Goal: Task Accomplishment & Management: Use online tool/utility

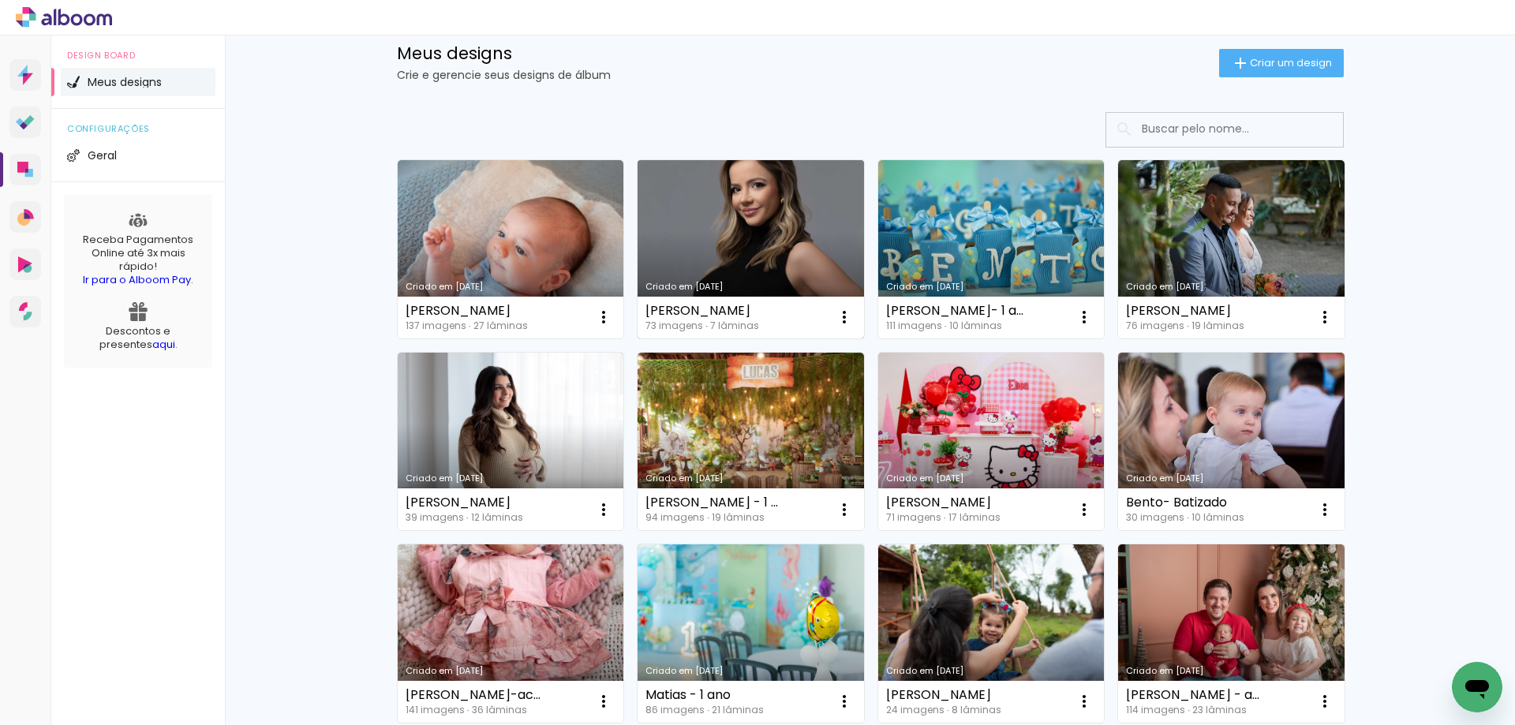
scroll to position [79, 0]
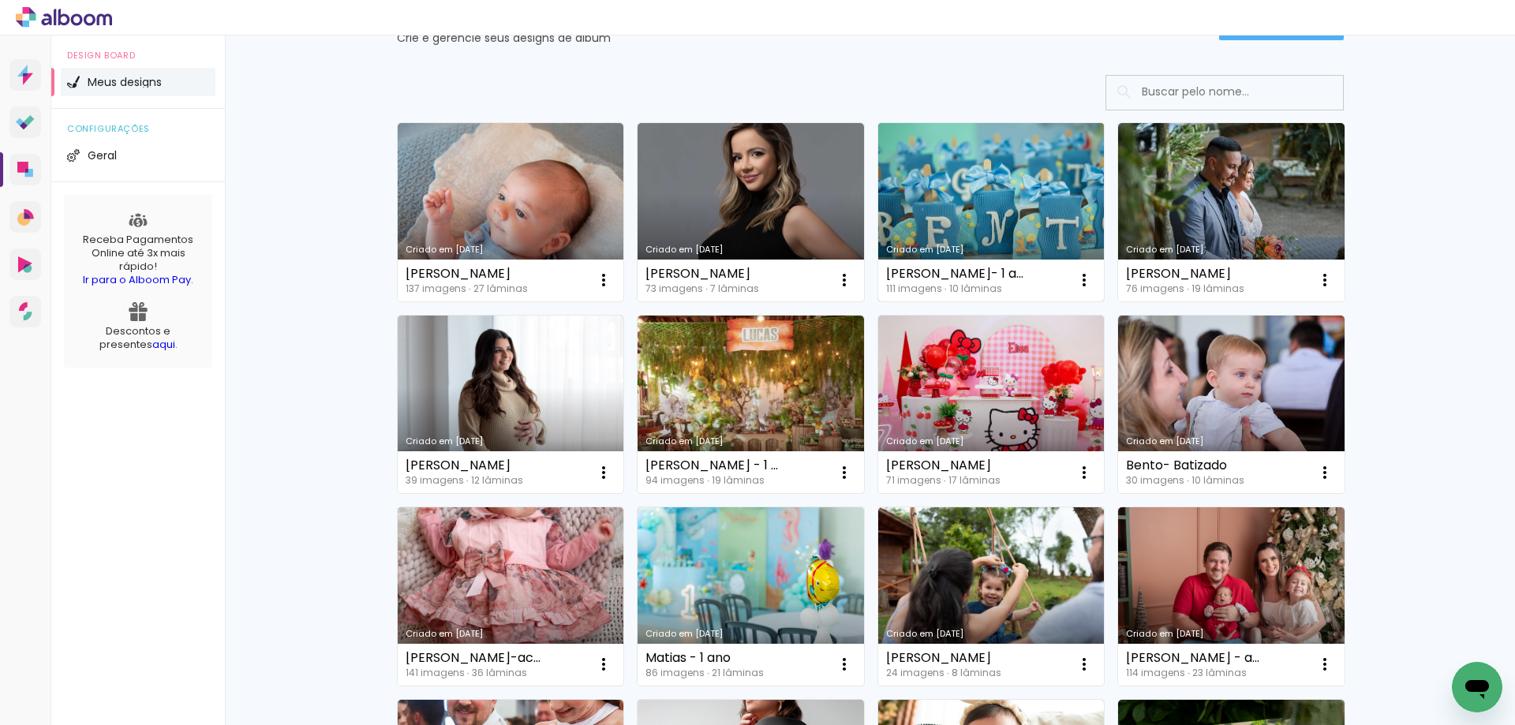
click at [1028, 182] on link "Criado em [DATE]" at bounding box center [991, 212] width 227 height 178
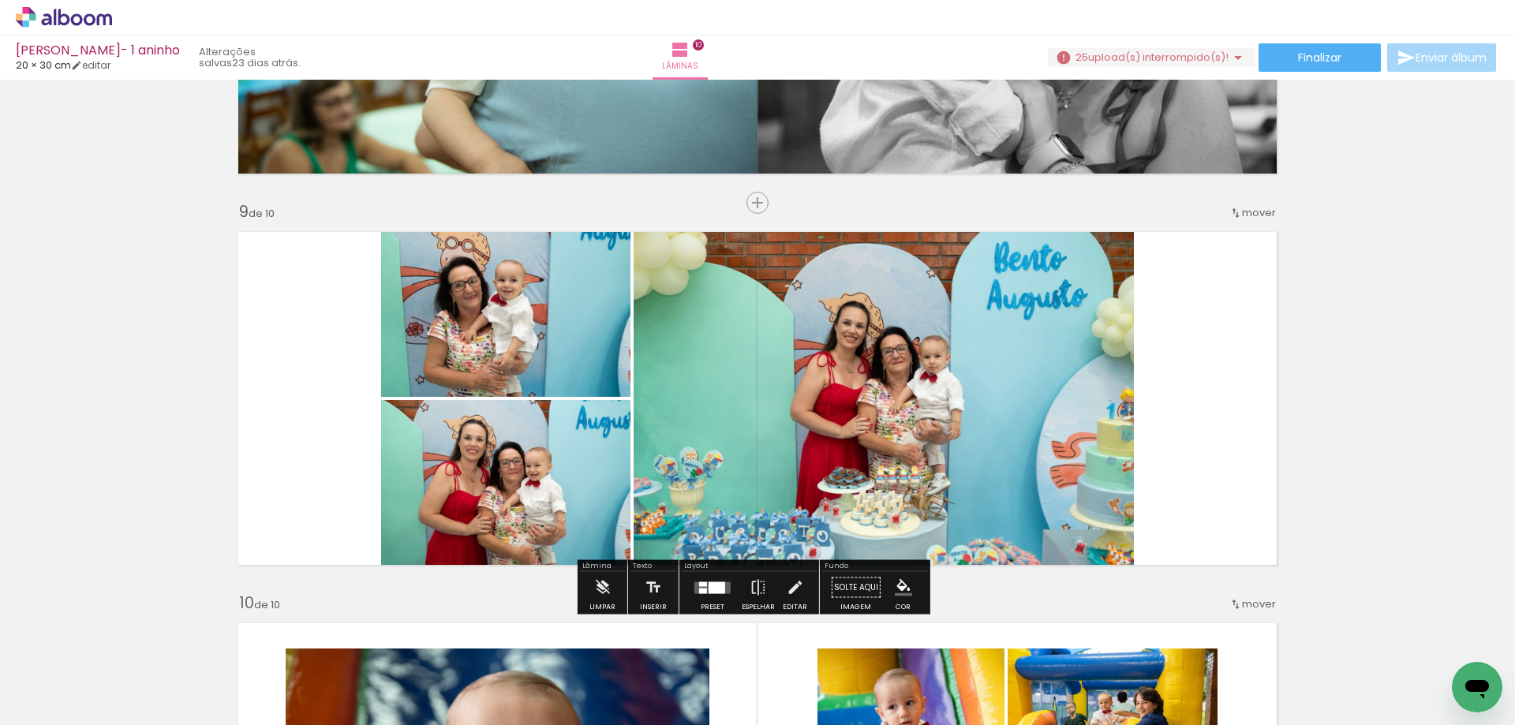
scroll to position [3157, 0]
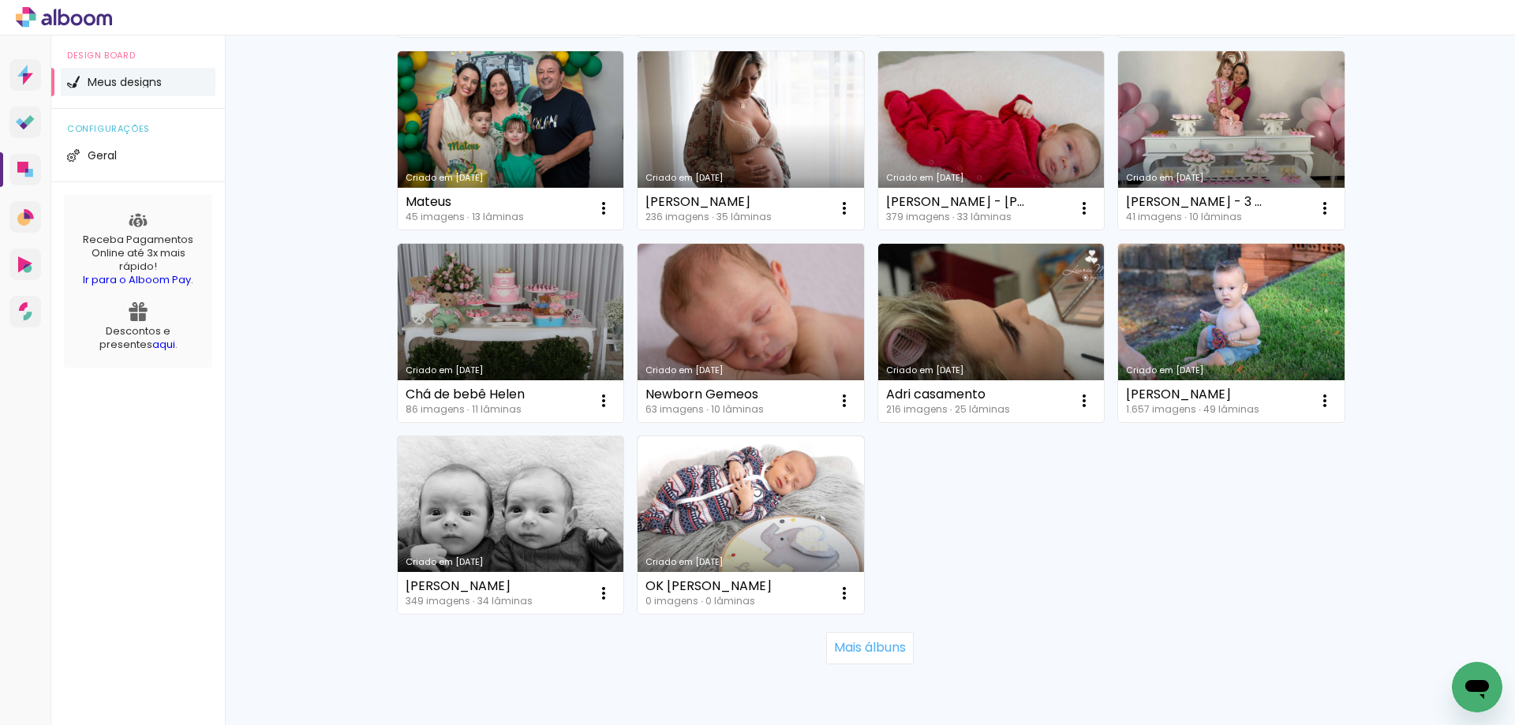
scroll to position [830, 0]
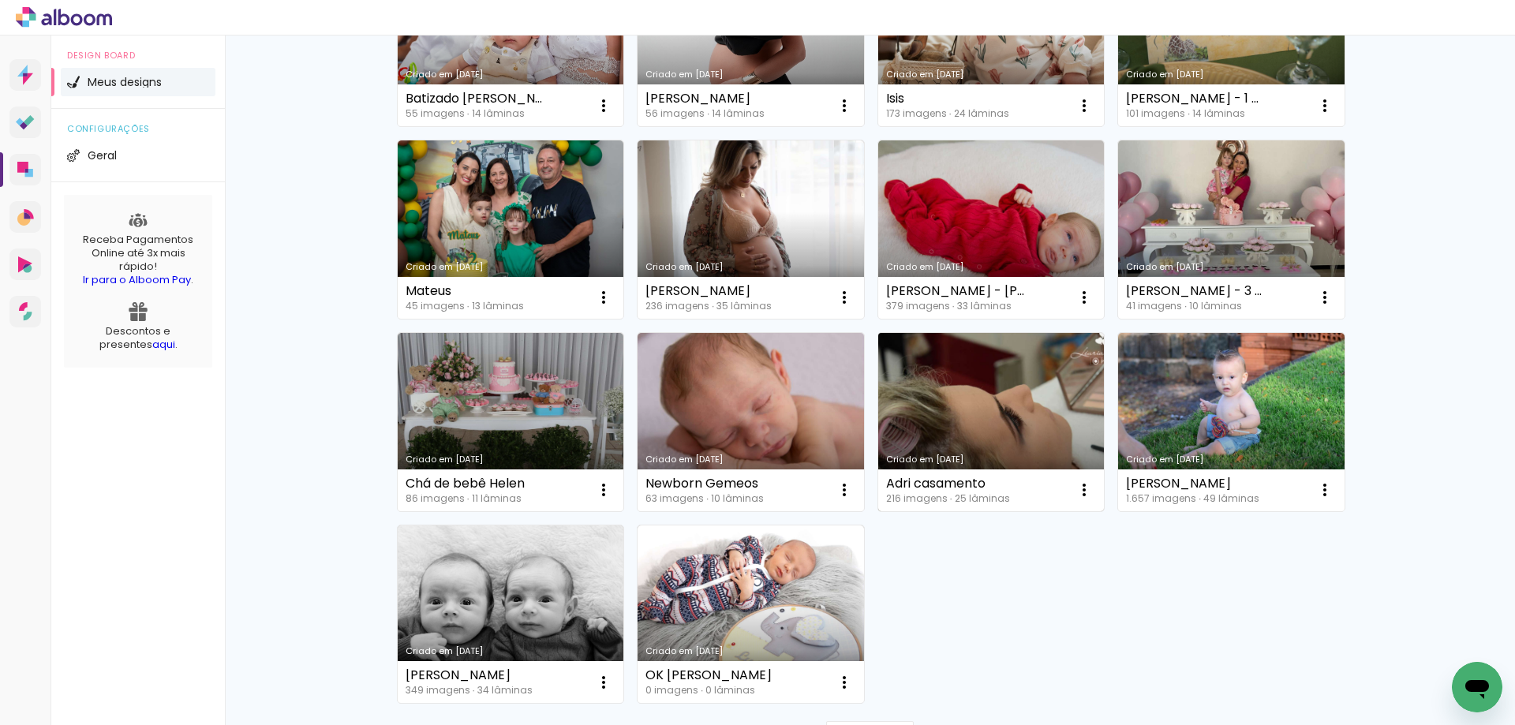
click at [942, 356] on link "Criado em [DATE]" at bounding box center [991, 422] width 227 height 178
